Goal: Information Seeking & Learning: Learn about a topic

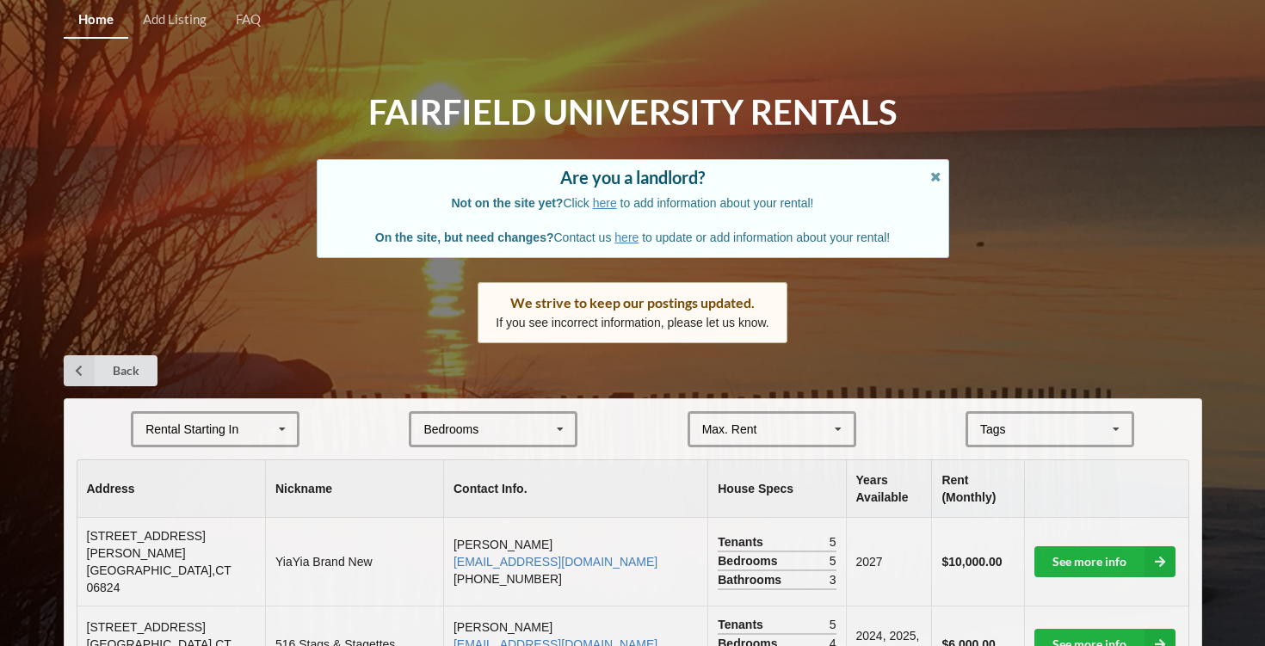
click at [486, 435] on div "Bedrooms 1 2 3 4 5 6 7 8" at bounding box center [493, 429] width 169 height 36
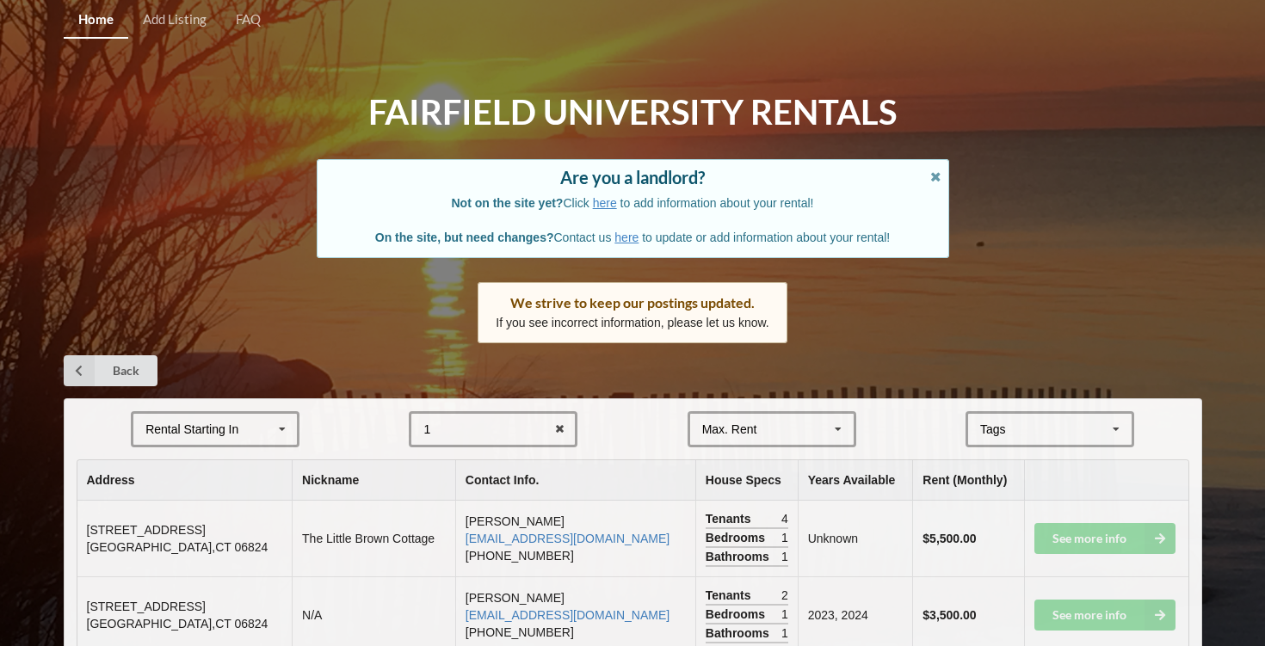
click at [775, 363] on div "Back" at bounding box center [633, 371] width 1139 height 31
click at [764, 422] on div "Max. Rent $4,000 $5,000 $6,000 $7,000 $8,000 $9,000 $10,000 $11,000 $12,000 $13…" at bounding box center [772, 429] width 169 height 36
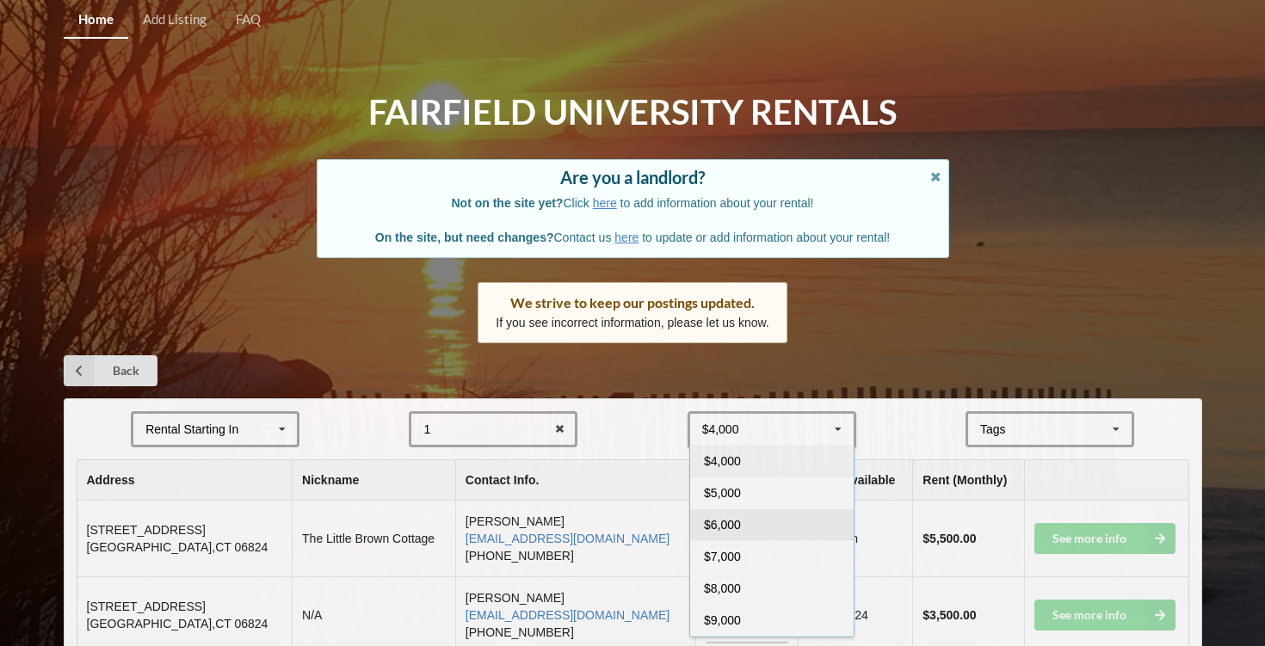
click at [745, 520] on div "$6,000" at bounding box center [772, 525] width 164 height 32
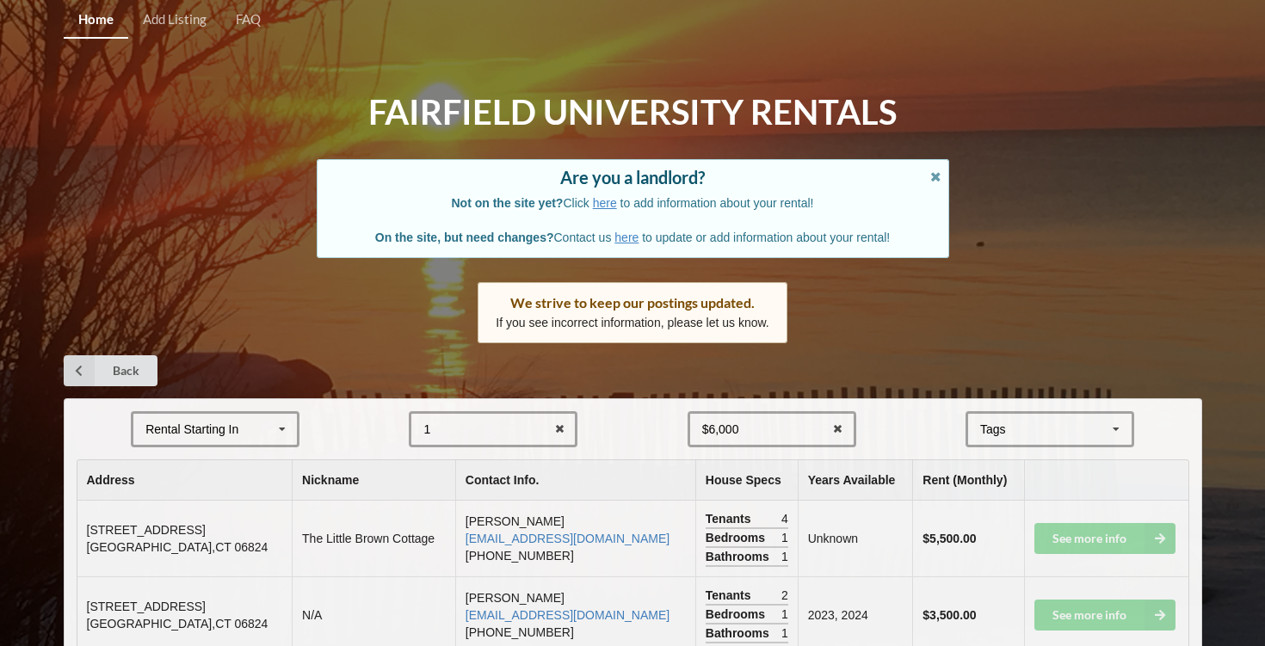
click at [260, 415] on div "Rental Starting In [DATE] 2026 2027 2028" at bounding box center [215, 429] width 169 height 36
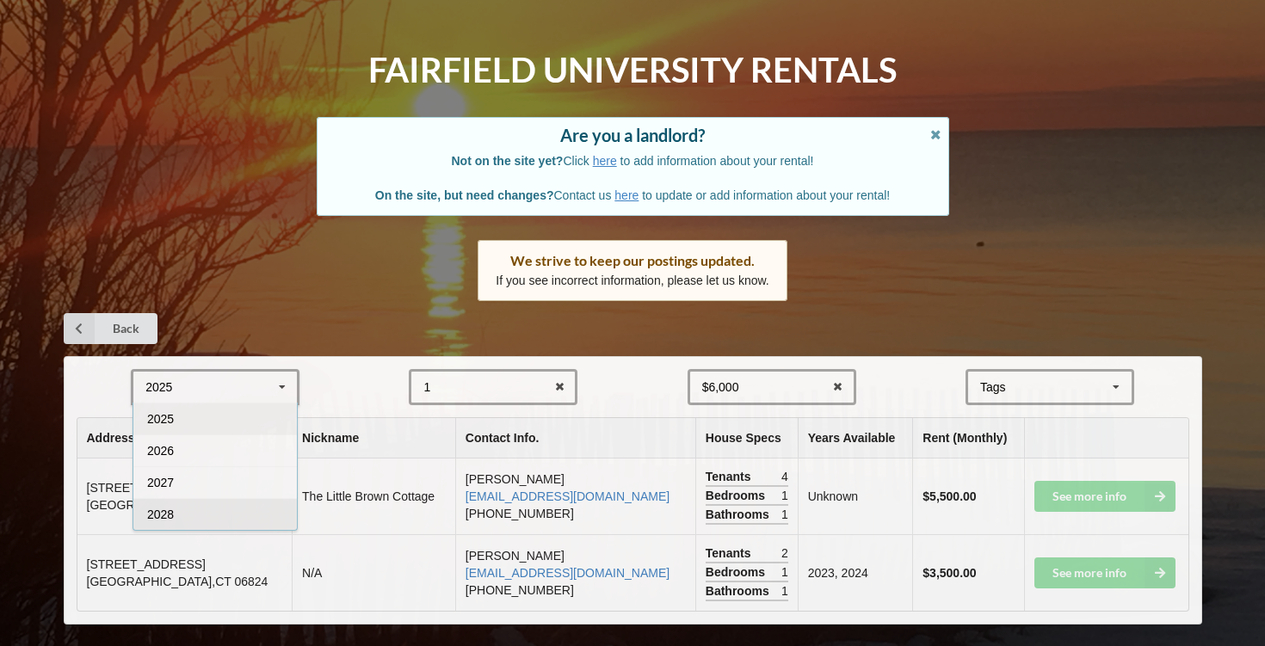
scroll to position [47, 0]
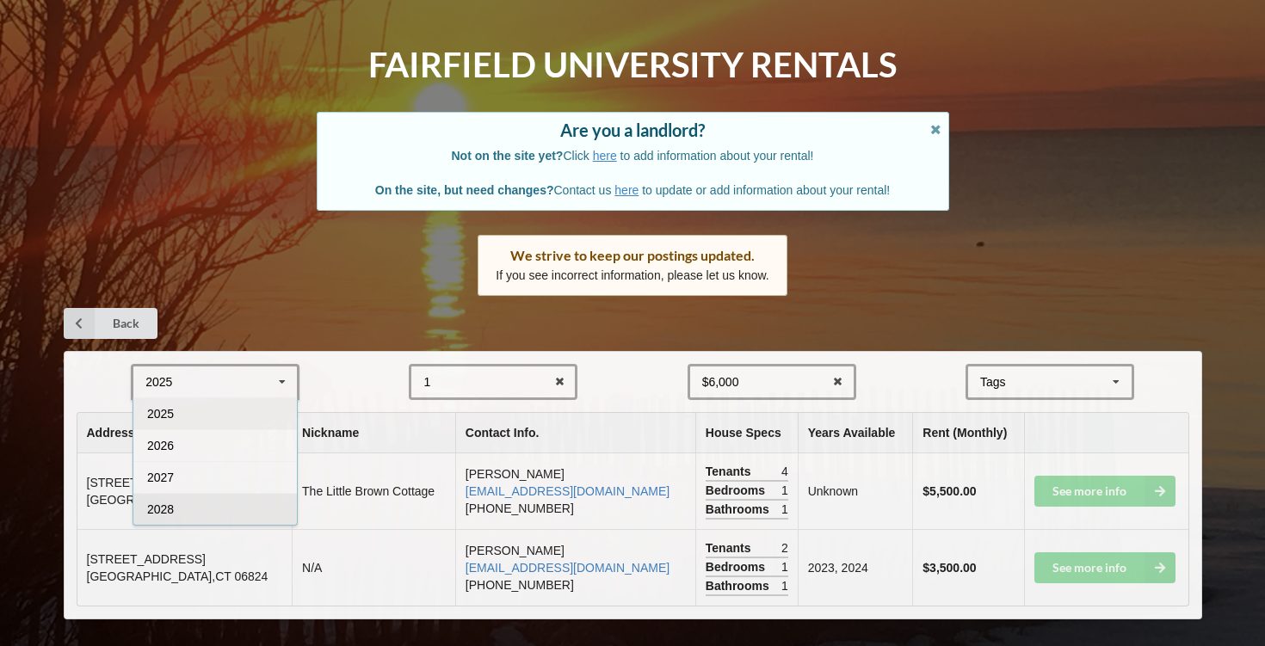
click at [212, 515] on div "2028" at bounding box center [215, 509] width 164 height 32
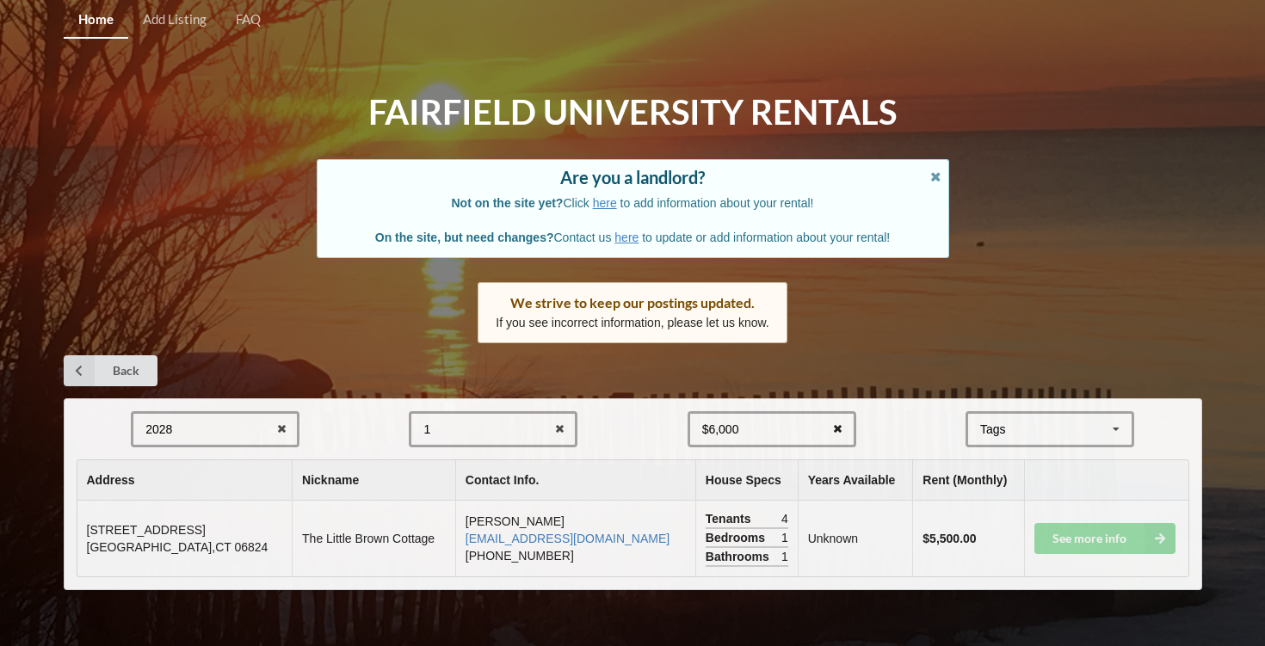
click at [843, 424] on icon at bounding box center [838, 430] width 27 height 32
click at [455, 371] on div "Back" at bounding box center [633, 371] width 1139 height 31
click at [1075, 441] on div "[GEOGRAPHIC_DATA] Area Downtown" at bounding box center [1050, 429] width 169 height 36
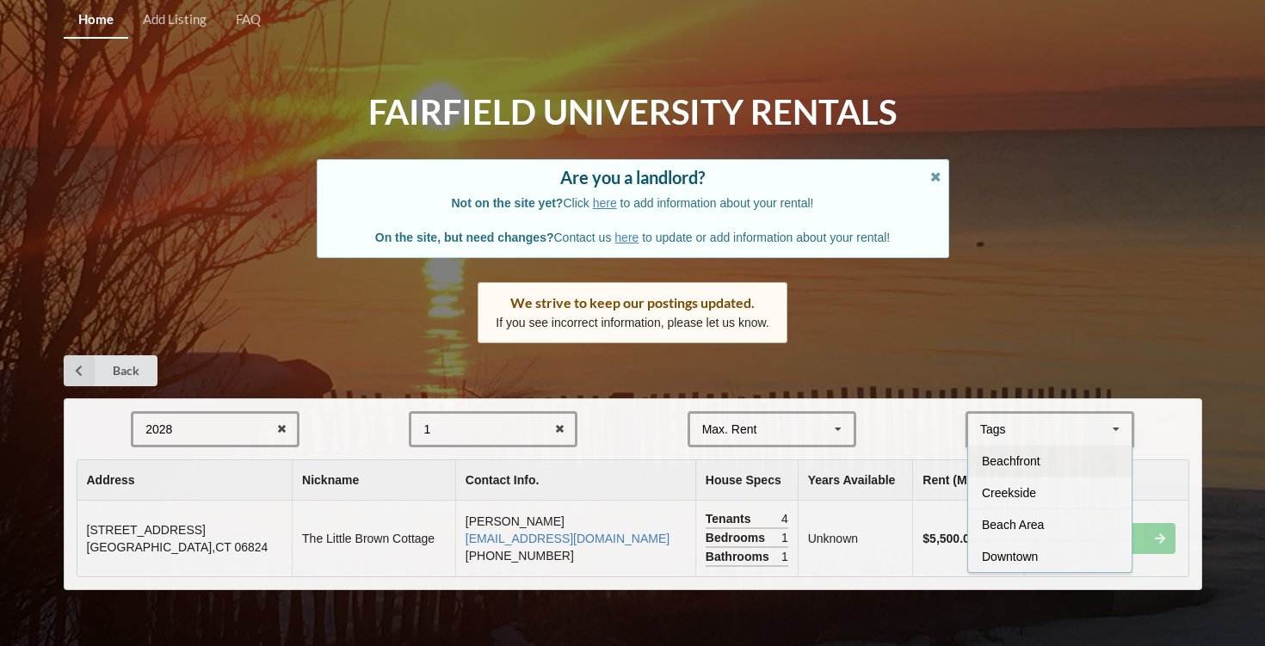
click at [1030, 466] on span "Beachfront" at bounding box center [1011, 462] width 59 height 14
click at [1029, 314] on div "Home Add Listing FAQ Fairfield University Rentals Are you a landlord? Not on th…" at bounding box center [632, 323] width 1265 height 646
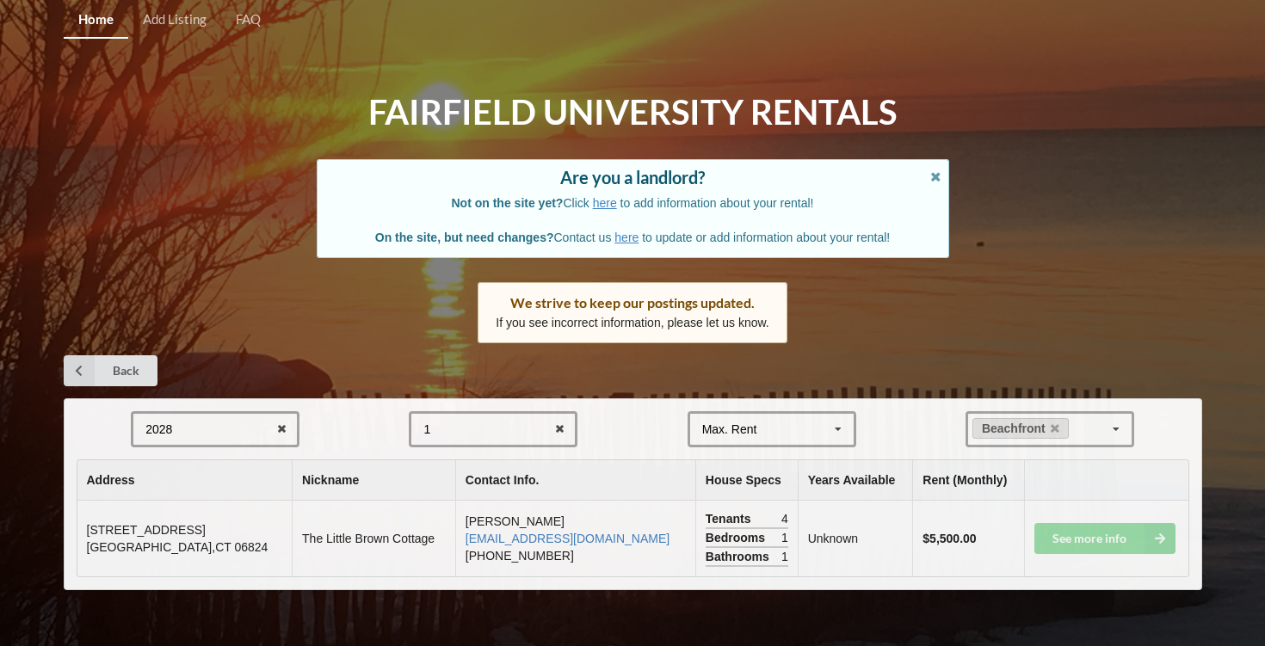
click at [187, 533] on span "[STREET_ADDRESS]" at bounding box center [146, 530] width 119 height 14
click at [80, 13] on link "Home" at bounding box center [96, 20] width 65 height 37
